Goal: Task Accomplishment & Management: Manage account settings

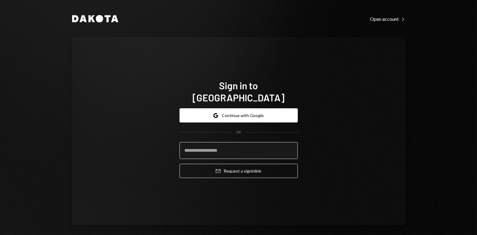
click at [230, 146] on input "email" at bounding box center [238, 150] width 118 height 17
click at [153, 143] on div "Sign in to [GEOGRAPHIC_DATA] Google Continue with Google OR Email Request a sig…" at bounding box center [238, 131] width 333 height 188
click at [203, 25] on div "Dakota Open account Right Caret Sign in to [GEOGRAPHIC_DATA] Google Continue wi…" at bounding box center [239, 120] width 362 height 240
